Goal: Task Accomplishment & Management: Manage account settings

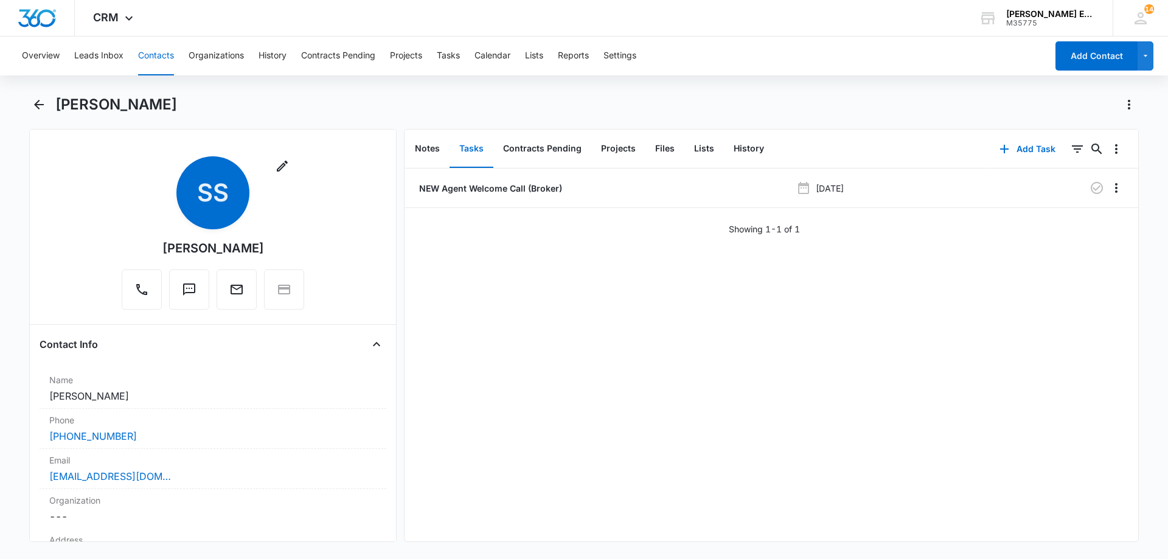
scroll to position [237, 0]
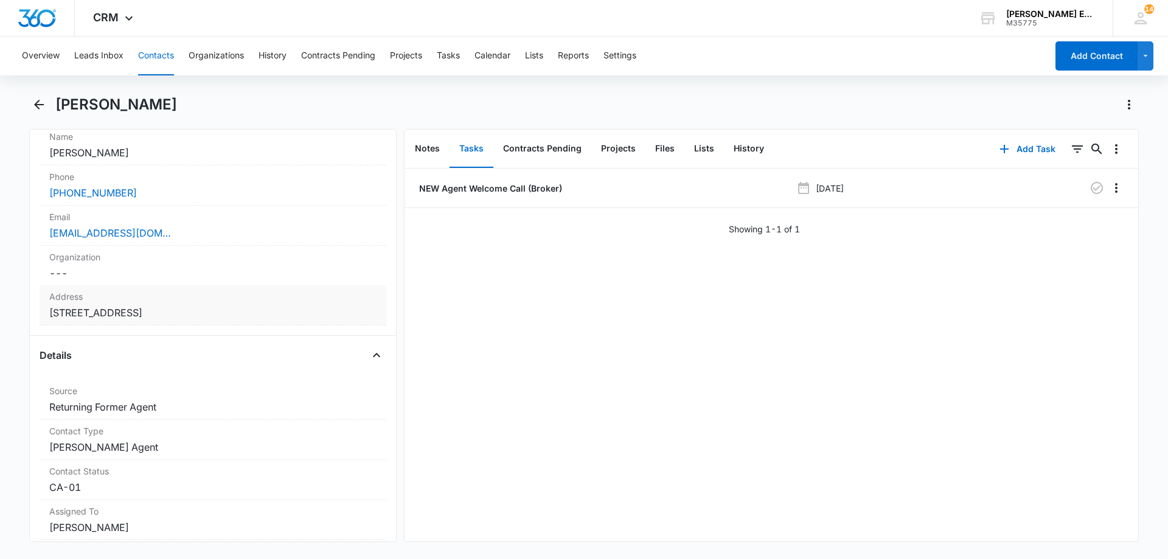
click at [234, 299] on label "Address" at bounding box center [212, 296] width 327 height 13
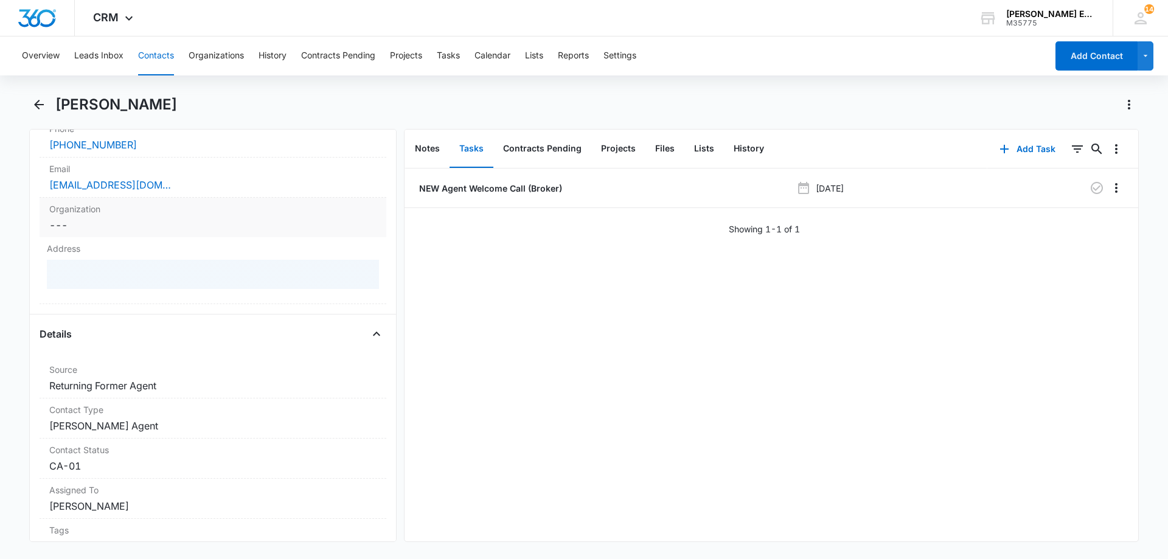
scroll to position [365, 0]
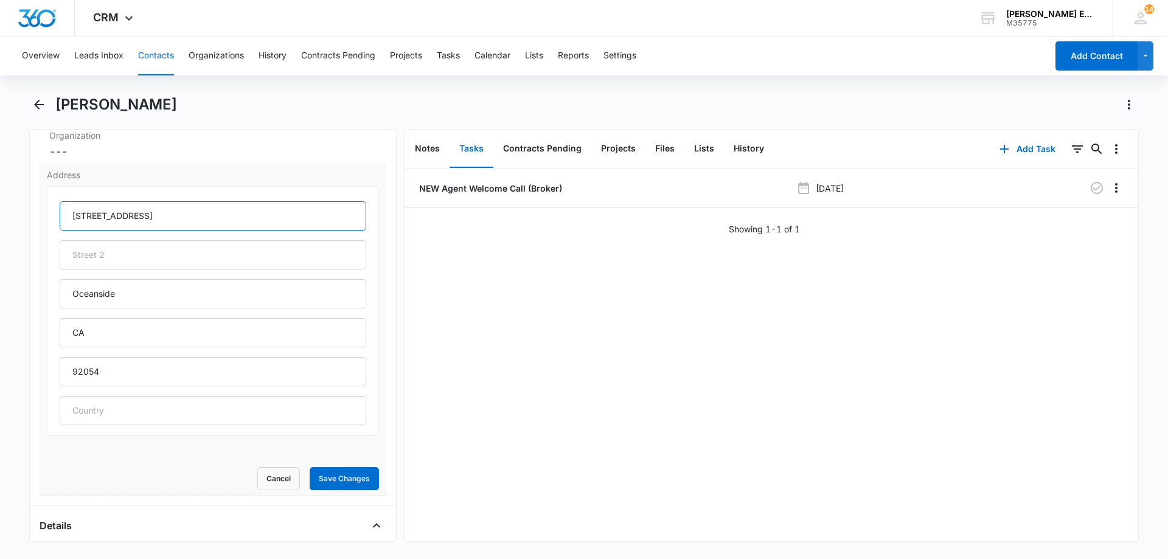
drag, startPoint x: 150, startPoint y: 217, endPoint x: 57, endPoint y: 215, distance: 92.5
click at [57, 215] on div "[STREET_ADDRESS]" at bounding box center [213, 311] width 332 height 250
paste input "ive"
type input "[STREET_ADDRESS]"
click at [332, 480] on button "Save Changes" at bounding box center [344, 478] width 69 height 23
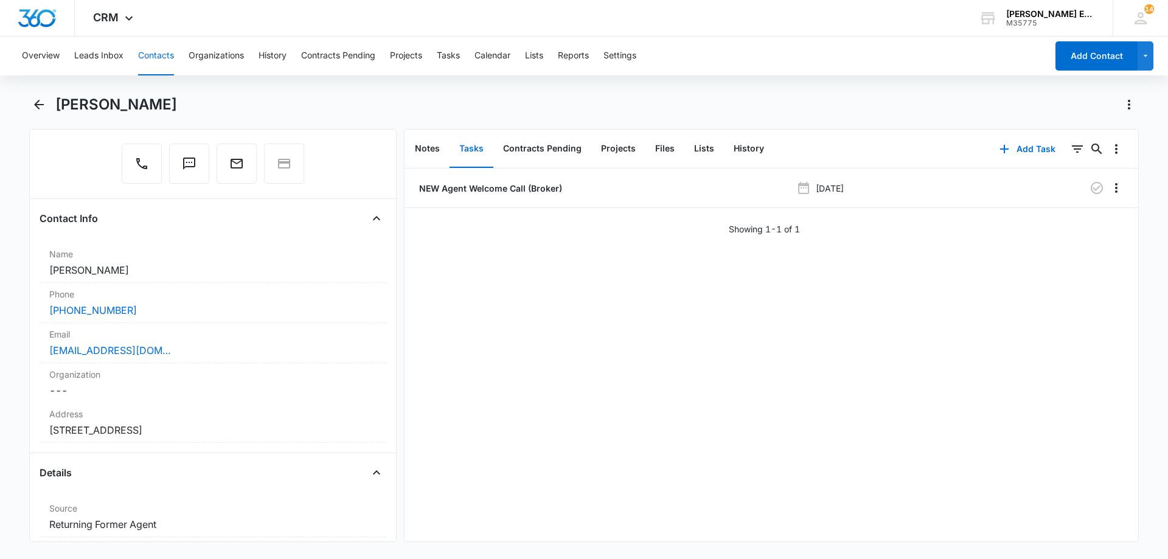
scroll to position [122, 0]
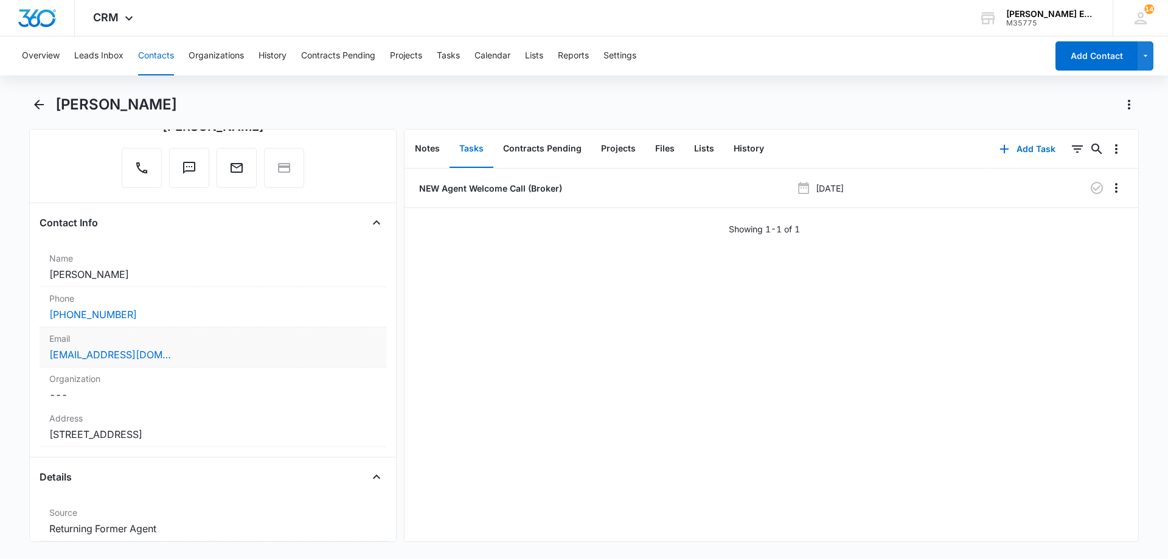
click at [187, 351] on div "[EMAIL_ADDRESS][DOMAIN_NAME]" at bounding box center [212, 354] width 327 height 15
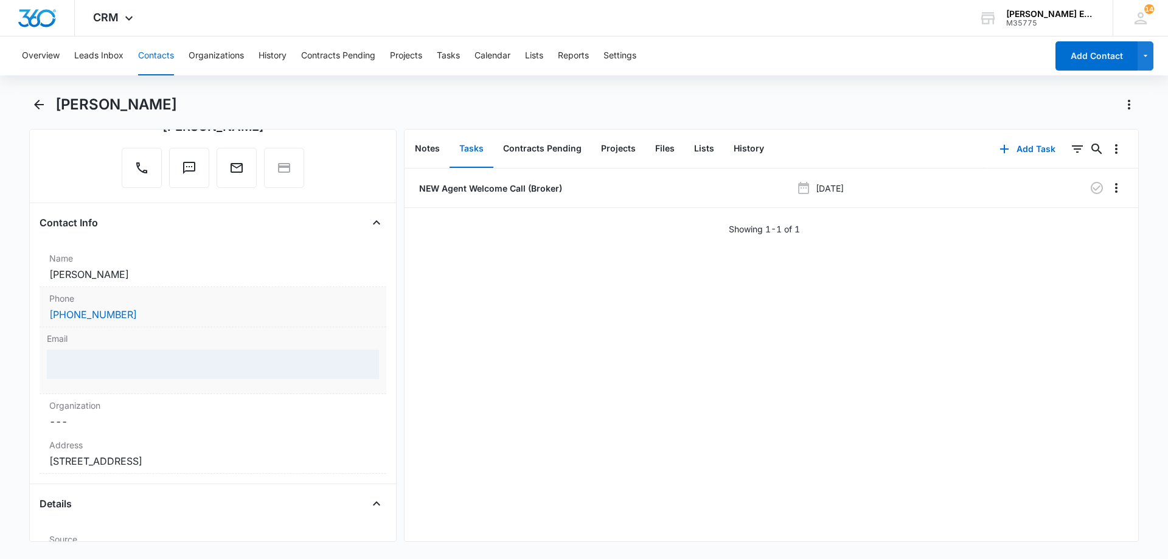
click at [194, 308] on div "[PHONE_NUMBER]" at bounding box center [212, 314] width 327 height 15
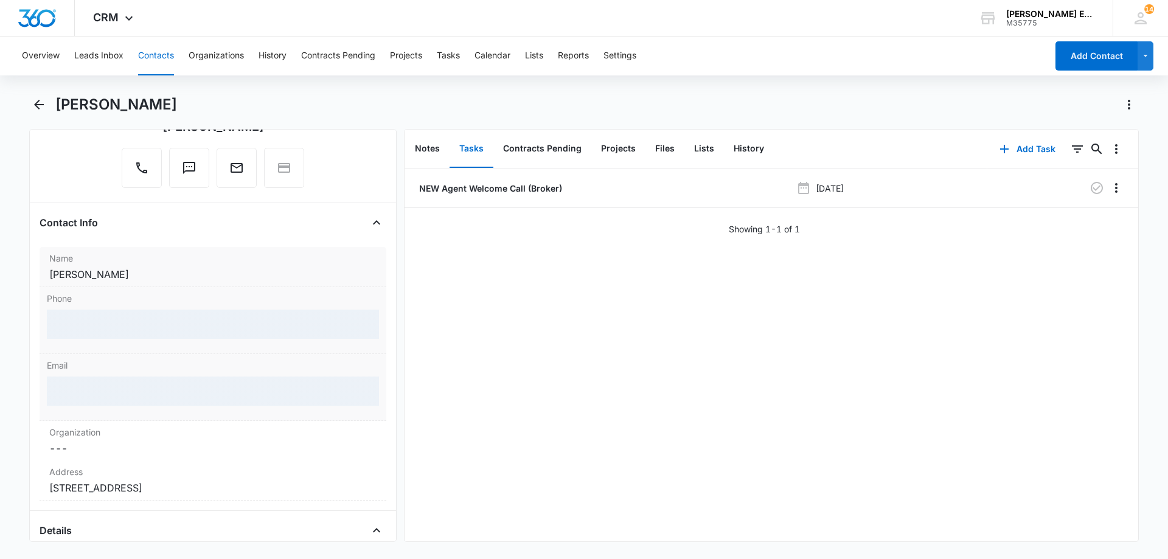
scroll to position [183, 0]
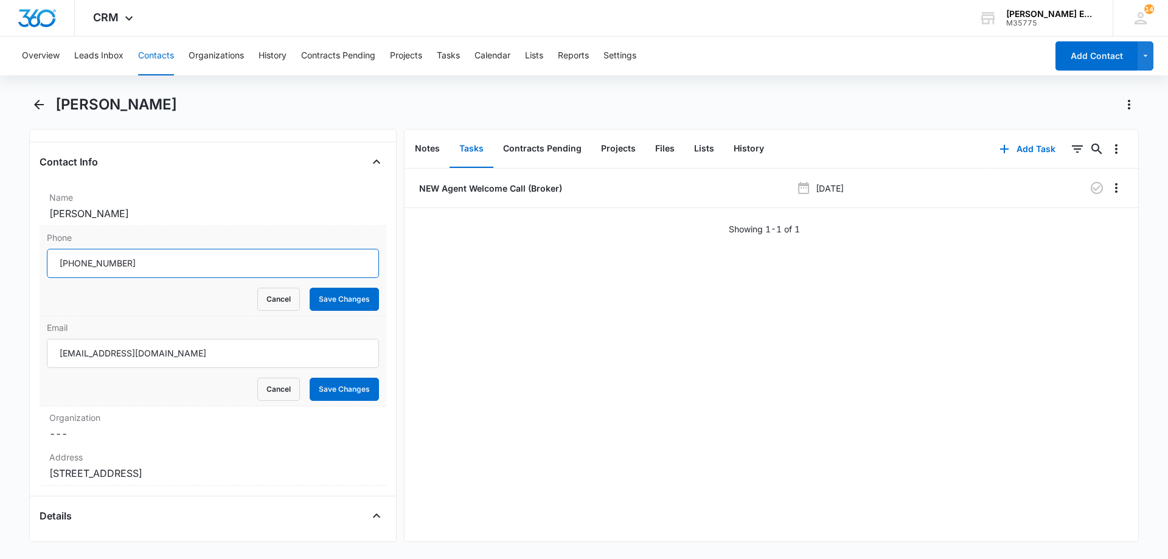
drag, startPoint x: 125, startPoint y: 264, endPoint x: 51, endPoint y: 263, distance: 74.3
click at [51, 263] on input "Phone" at bounding box center [213, 263] width 332 height 29
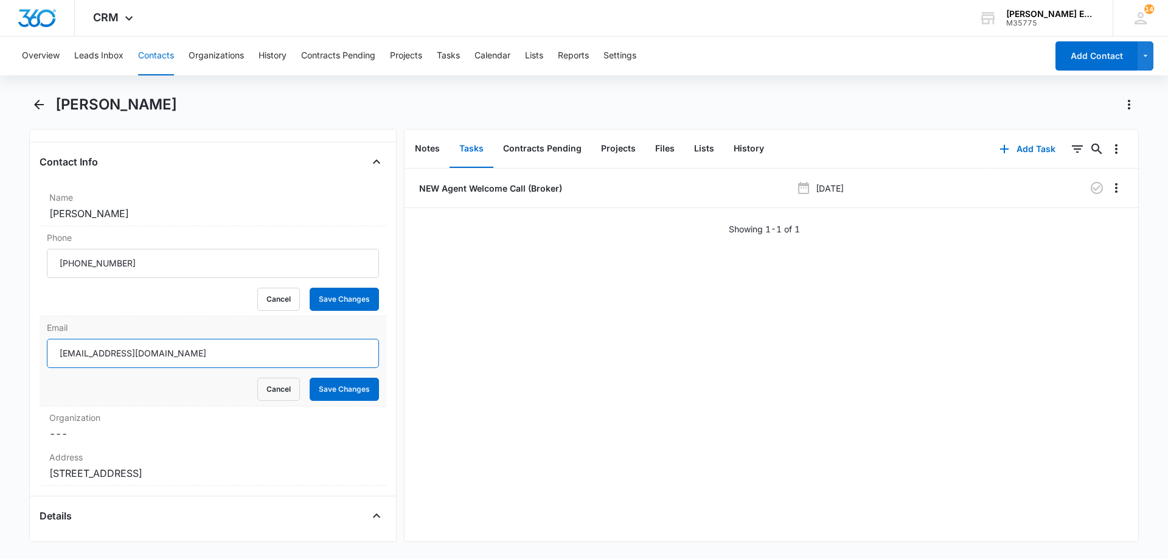
drag, startPoint x: 169, startPoint y: 354, endPoint x: 48, endPoint y: 355, distance: 121.1
click at [48, 355] on input "[EMAIL_ADDRESS][DOMAIN_NAME]" at bounding box center [213, 353] width 332 height 29
drag, startPoint x: 269, startPoint y: 304, endPoint x: 269, endPoint y: 315, distance: 11.0
click at [268, 304] on button "Cancel" at bounding box center [278, 299] width 43 height 23
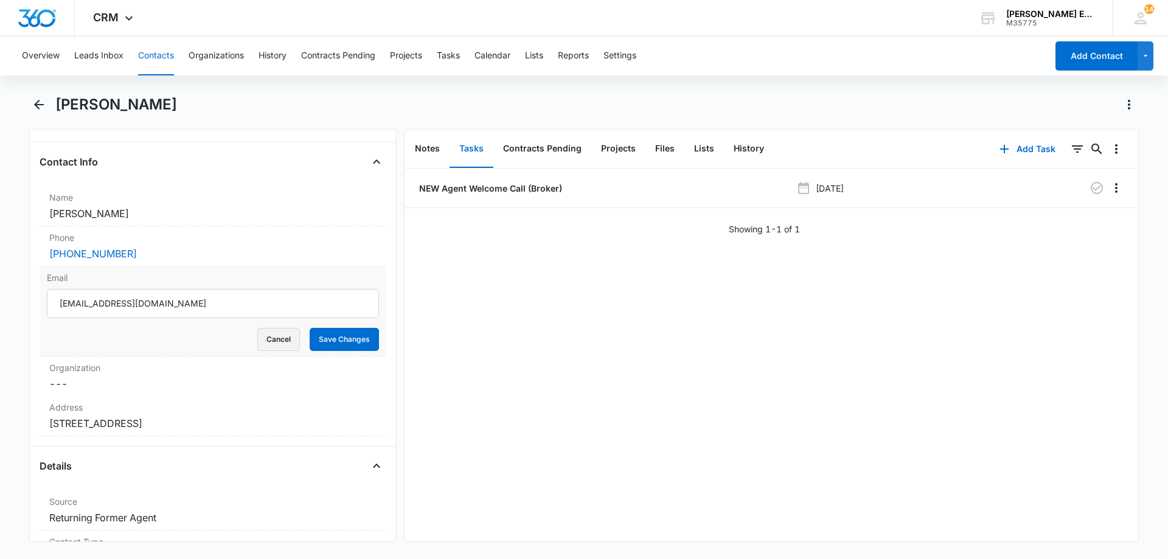
click at [269, 338] on button "Cancel" at bounding box center [278, 339] width 43 height 23
